Goal: Transaction & Acquisition: Purchase product/service

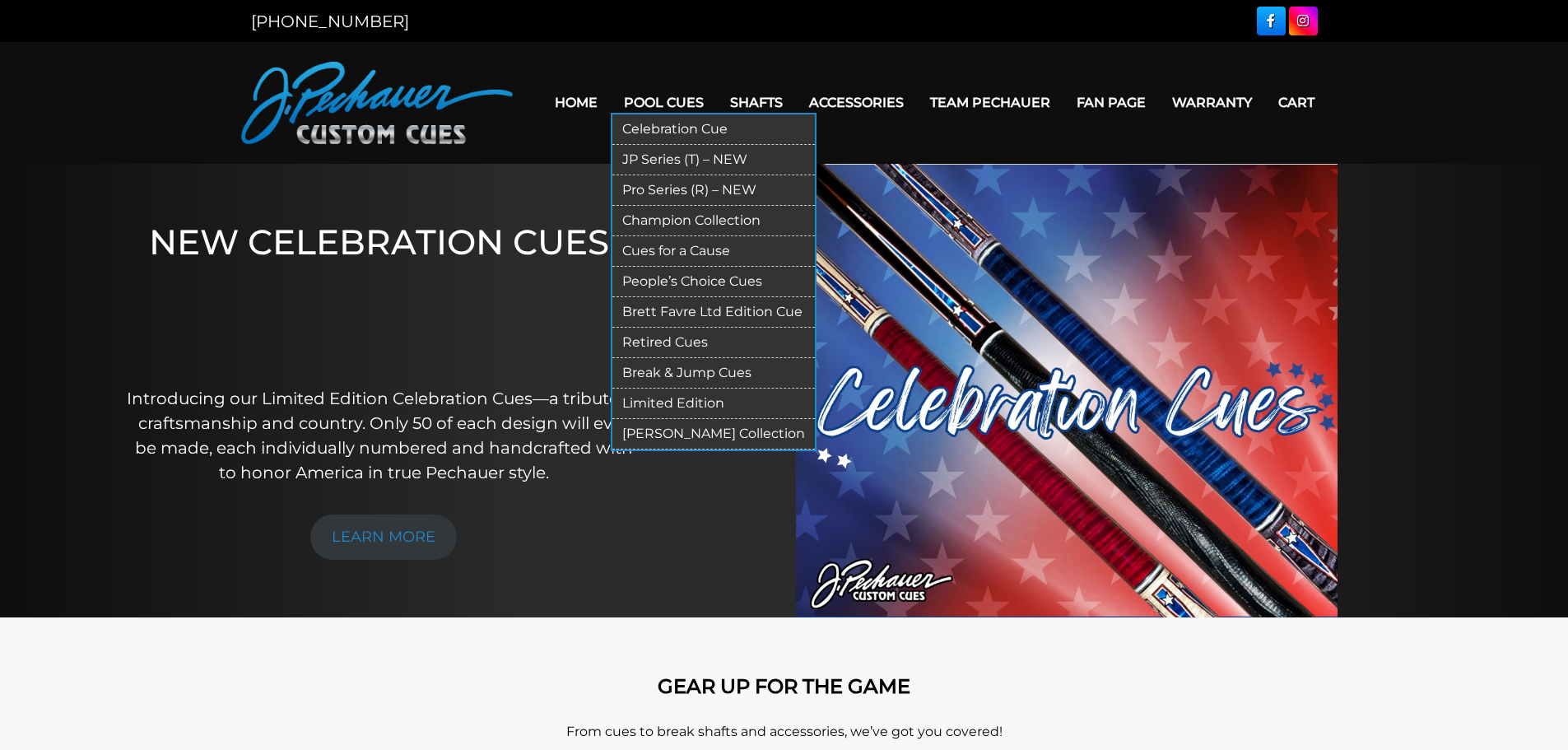
click at [661, 274] on link "People’s Choice Cues" at bounding box center [713, 282] width 202 height 30
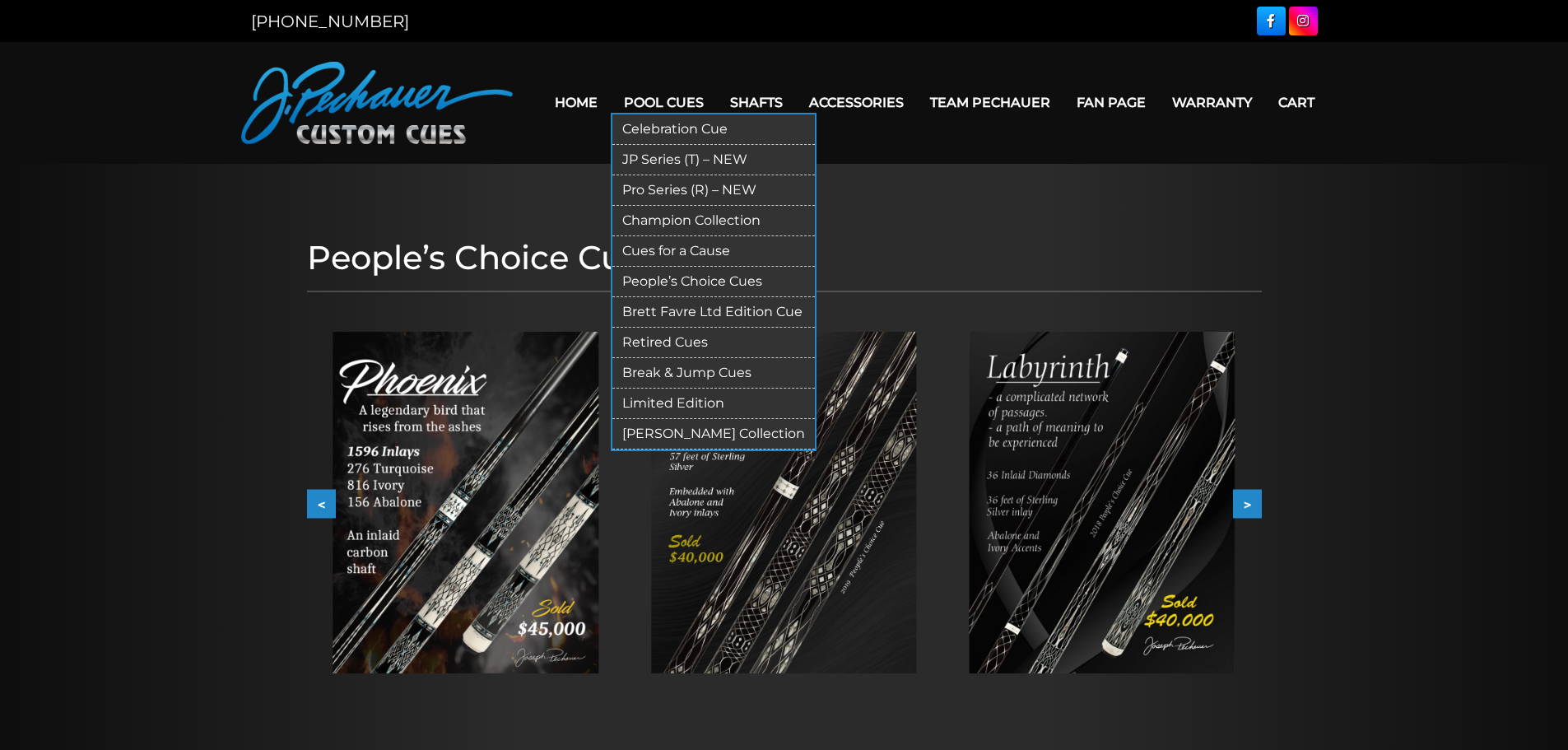
click at [676, 125] on link "Celebration Cue" at bounding box center [713, 130] width 202 height 30
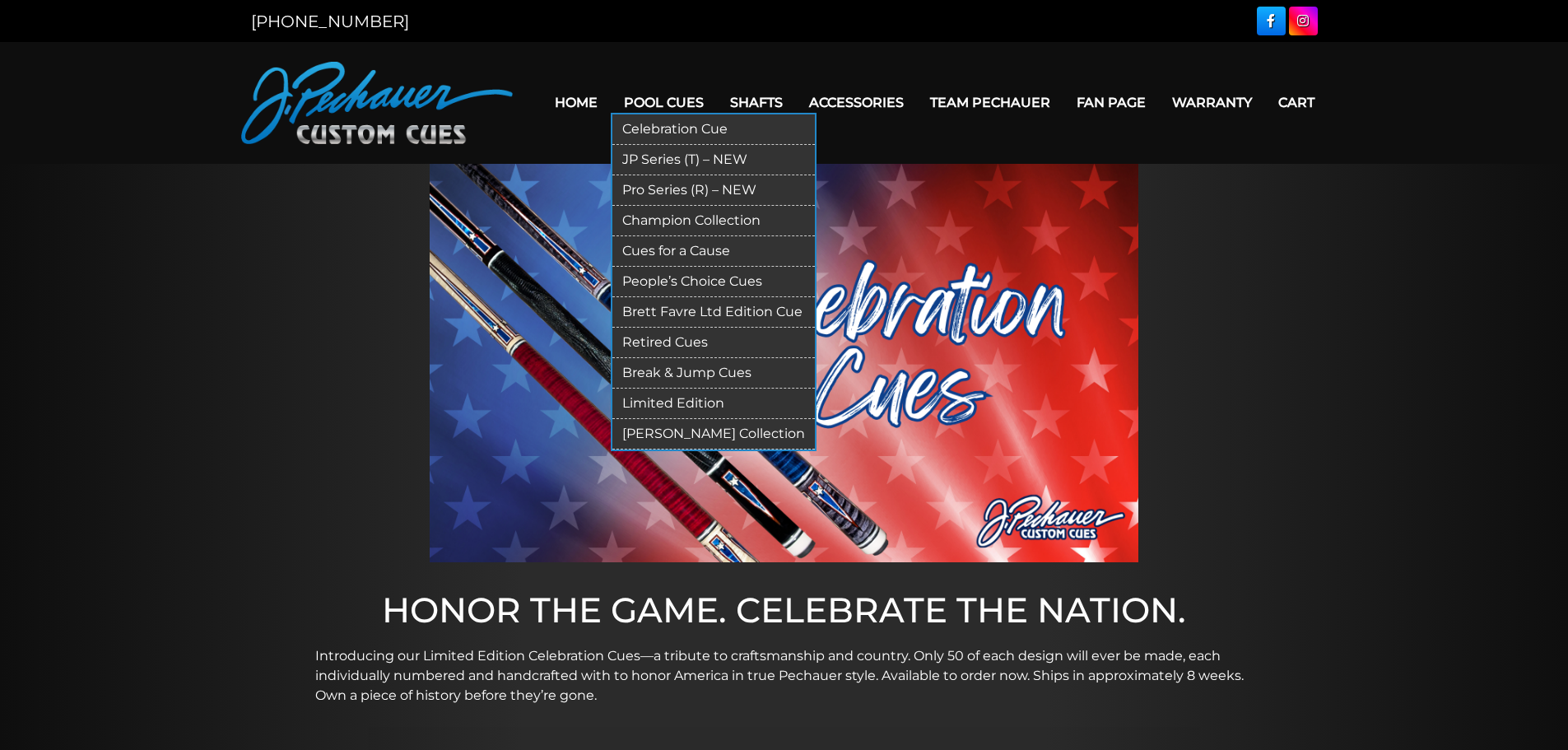
click at [668, 157] on link "JP Series (T) – NEW" at bounding box center [713, 160] width 202 height 30
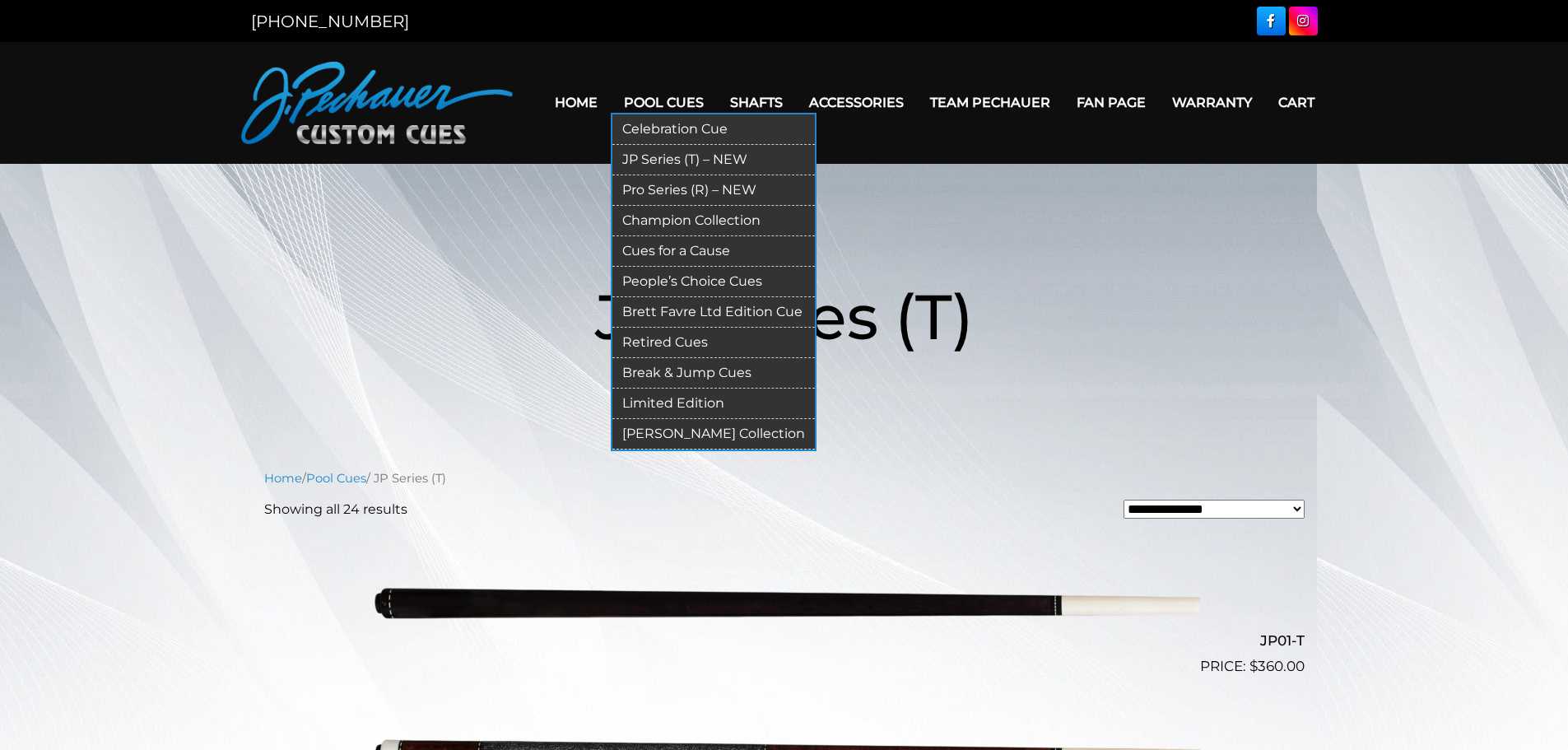
click at [660, 186] on link "Pro Series (R) – NEW" at bounding box center [713, 191] width 202 height 30
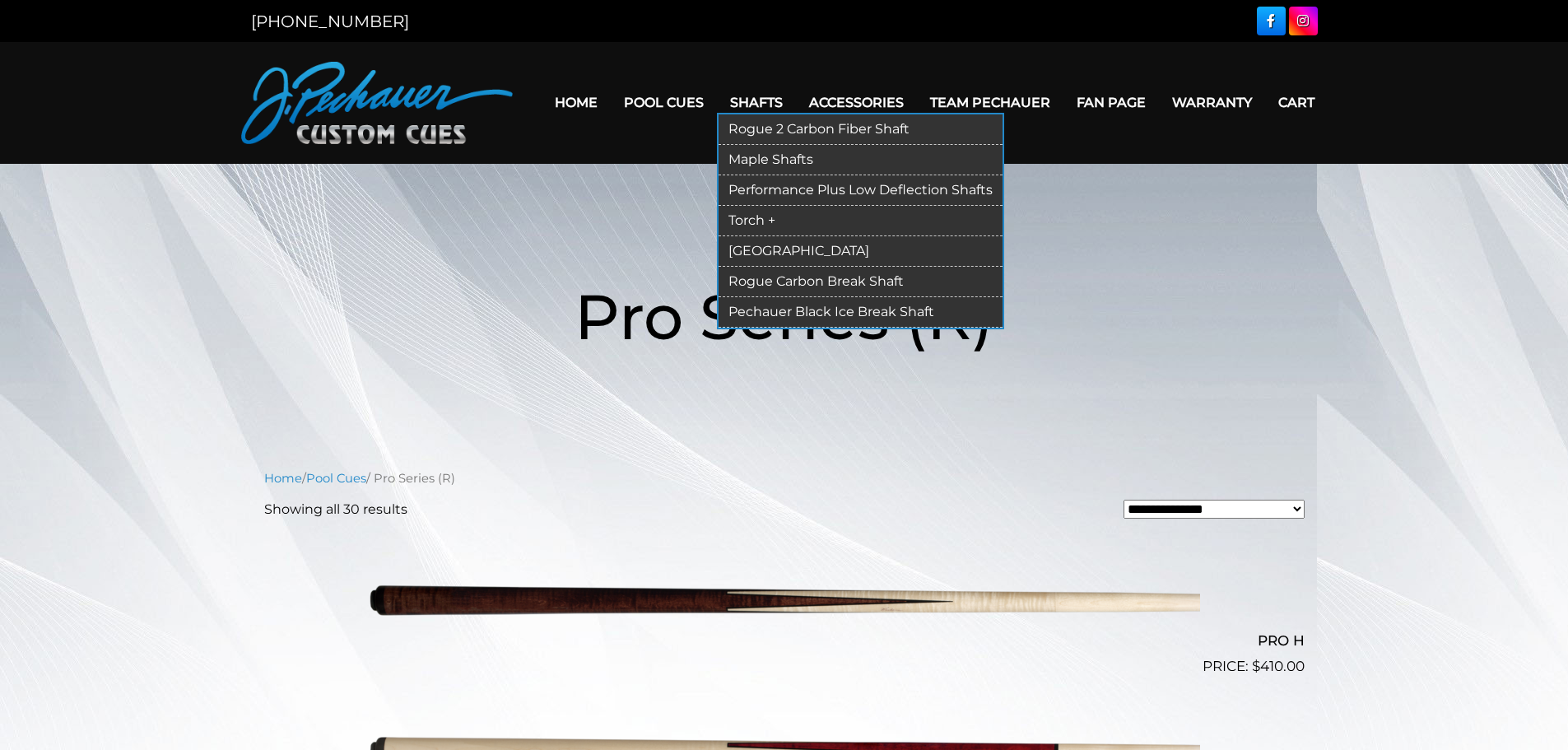
click at [769, 130] on link "Rogue 2 Carbon Fiber Shaft" at bounding box center [861, 130] width 284 height 30
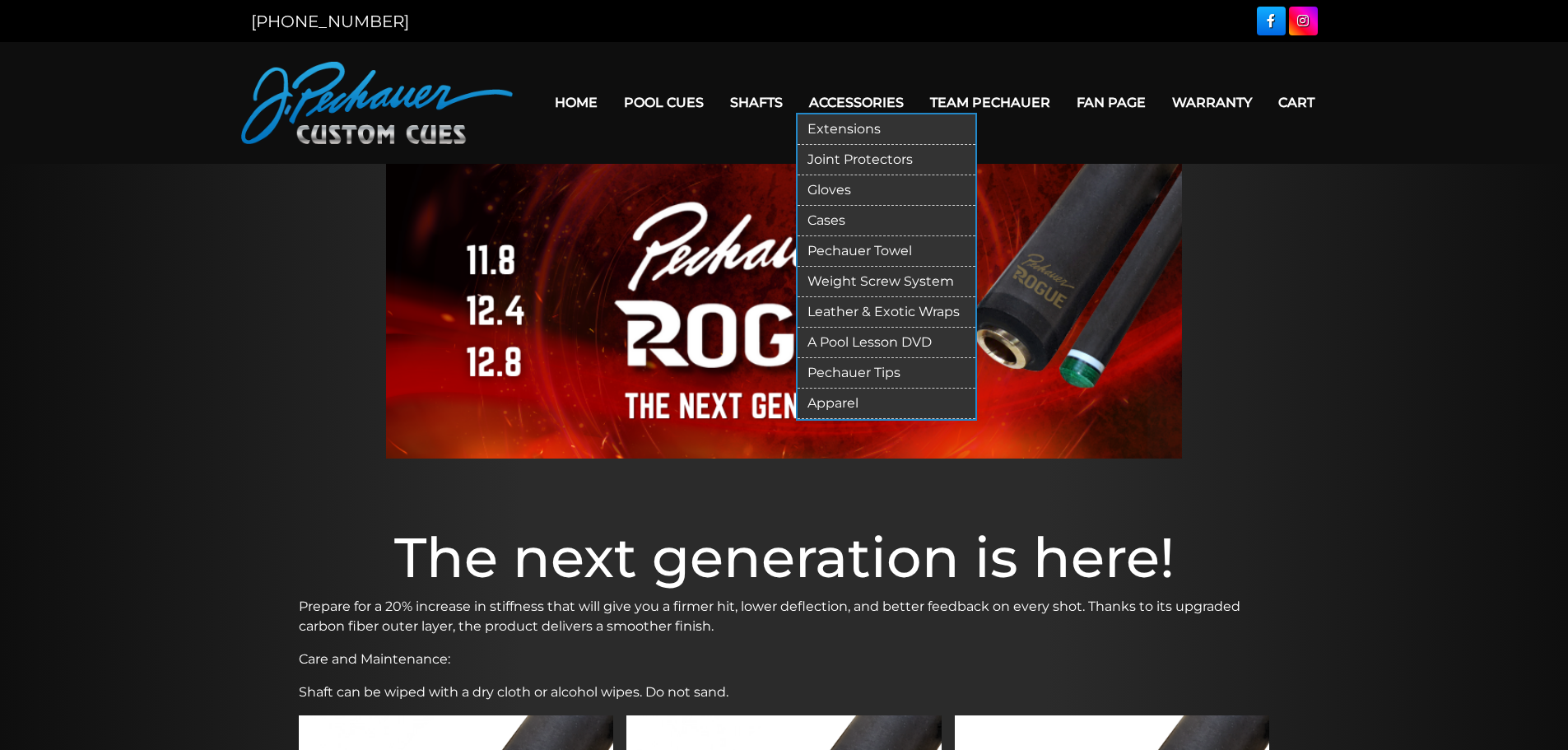
click at [828, 216] on link "Cases" at bounding box center [886, 221] width 178 height 30
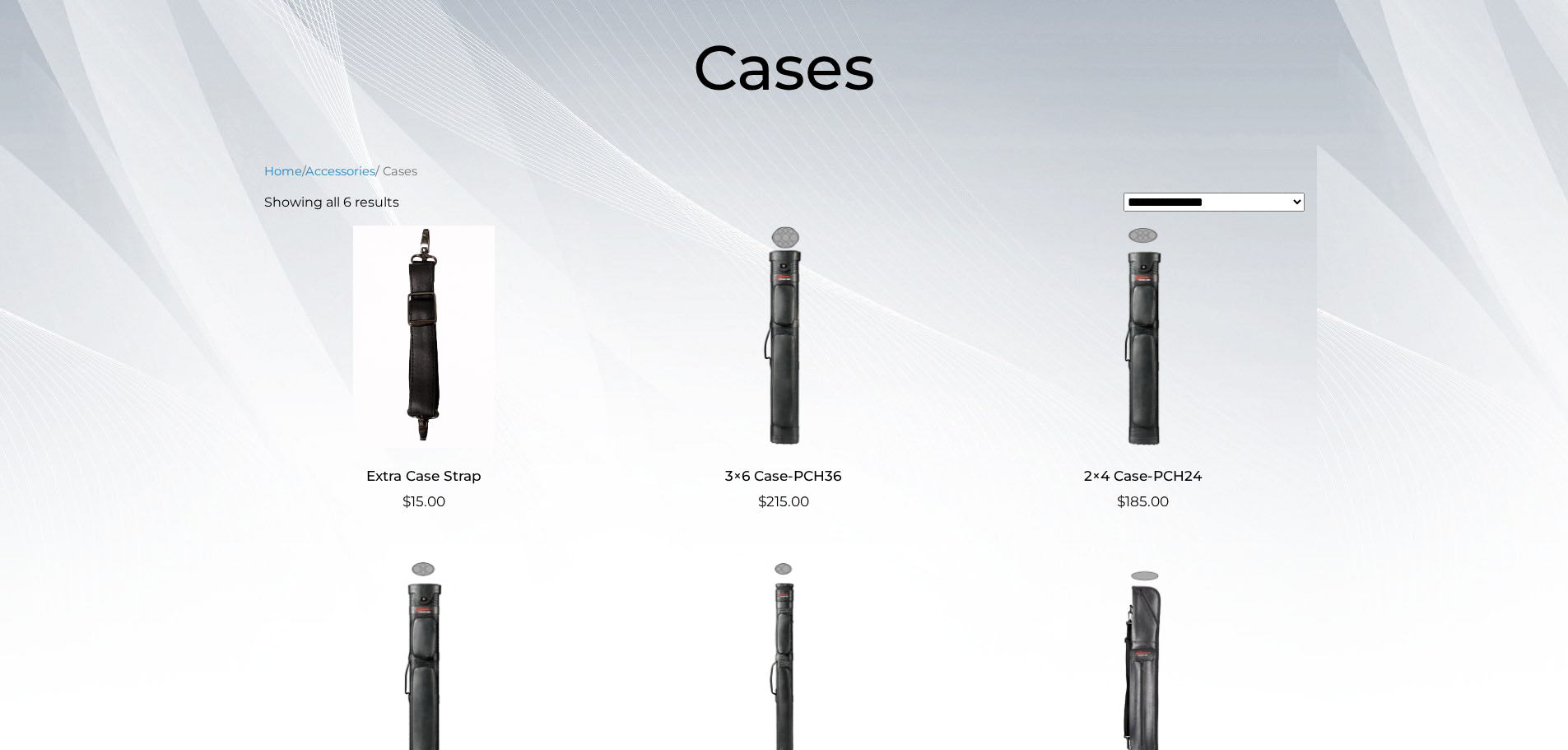
scroll to position [234, 0]
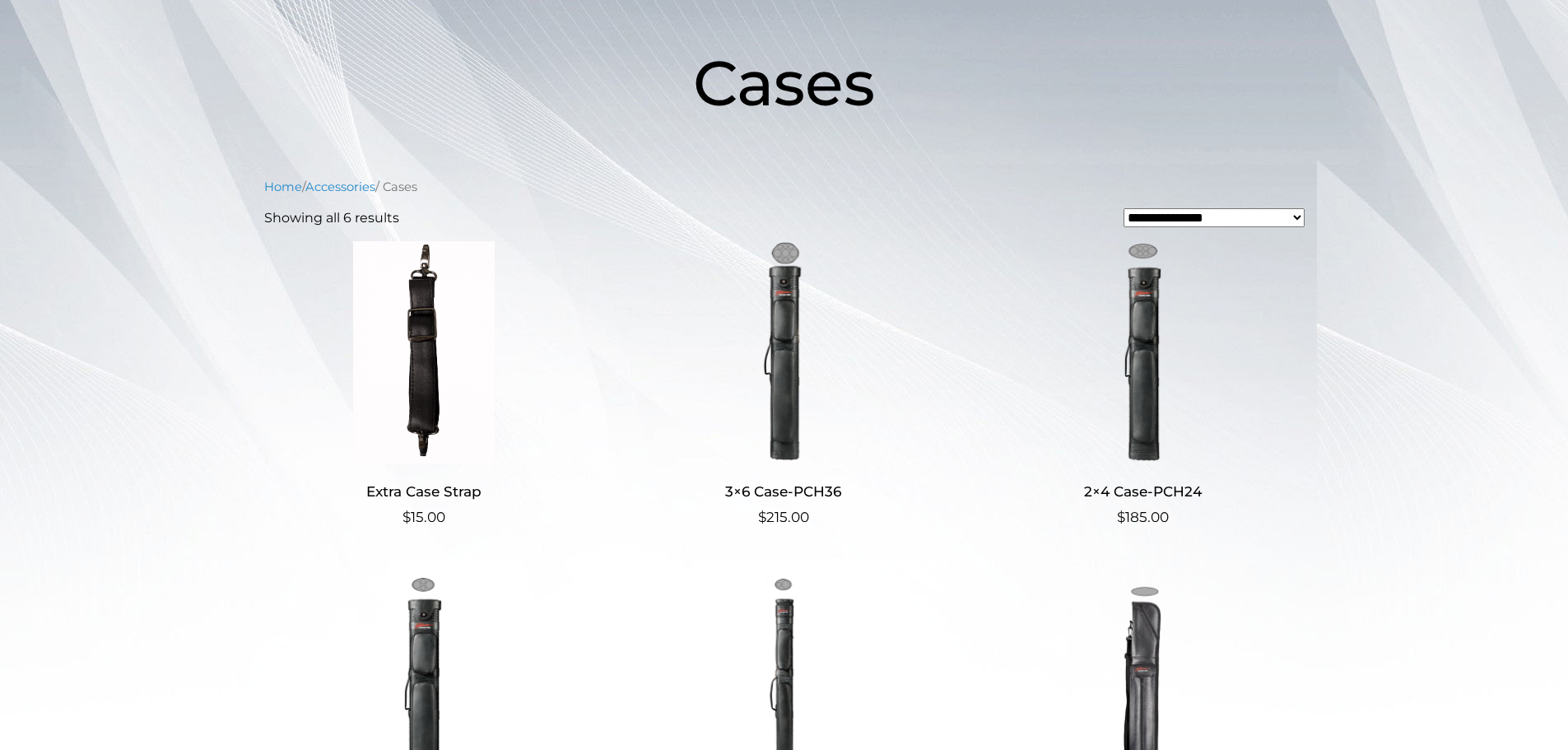
click at [795, 390] on img at bounding box center [783, 352] width 320 height 222
